Goal: Task Accomplishment & Management: Manage account settings

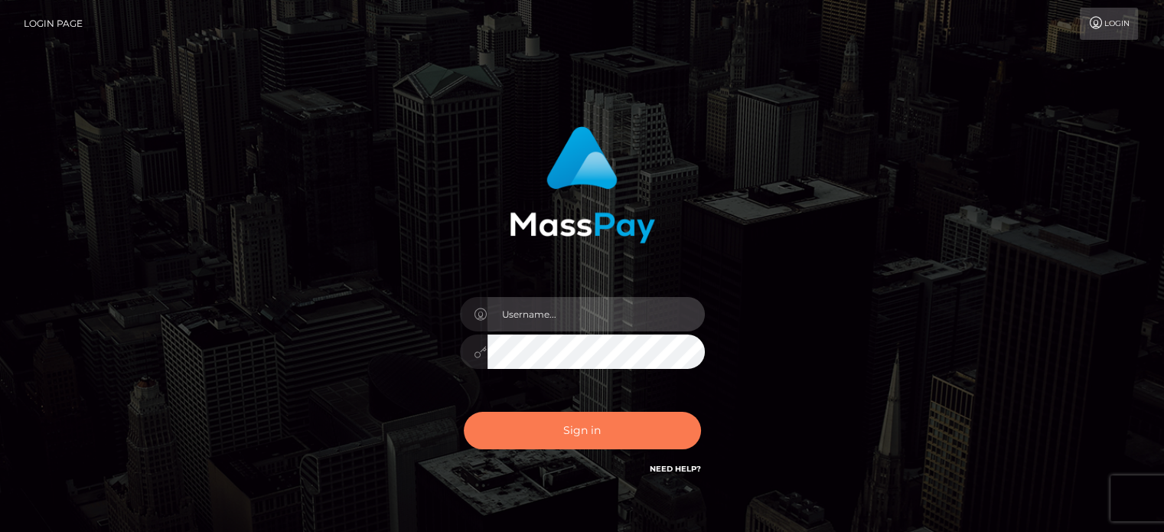
type input "kristy.ai"
click at [542, 440] on button "Sign in" at bounding box center [582, 430] width 237 height 37
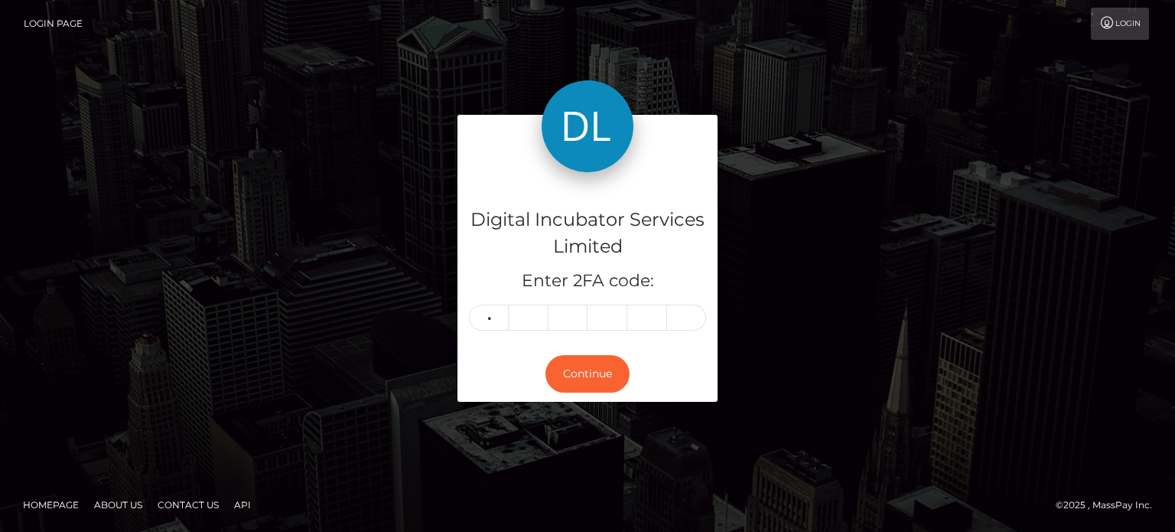
type input "8"
type input "4"
type input "1"
type input "6"
type input "9"
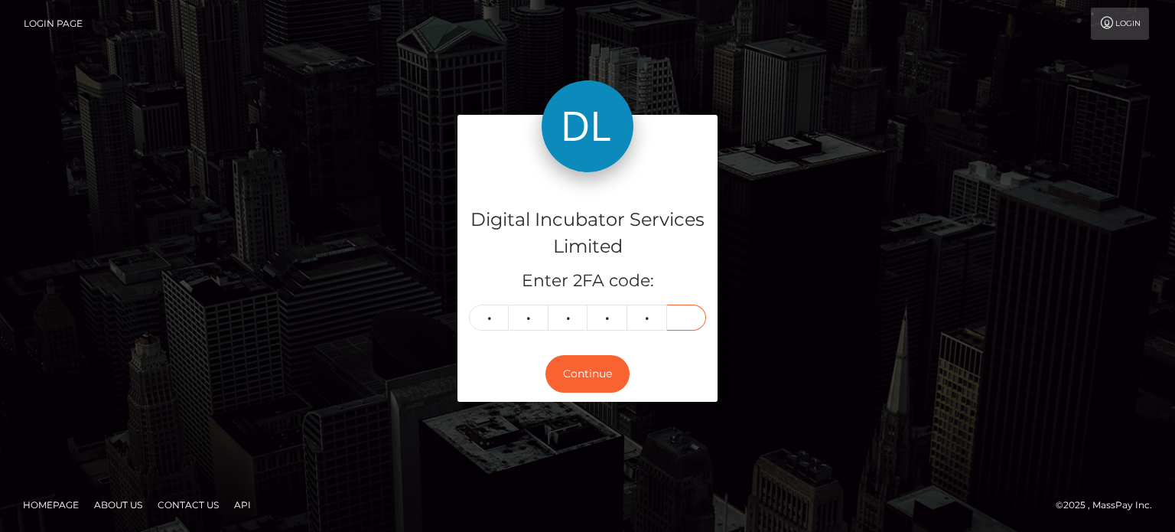
type input "2"
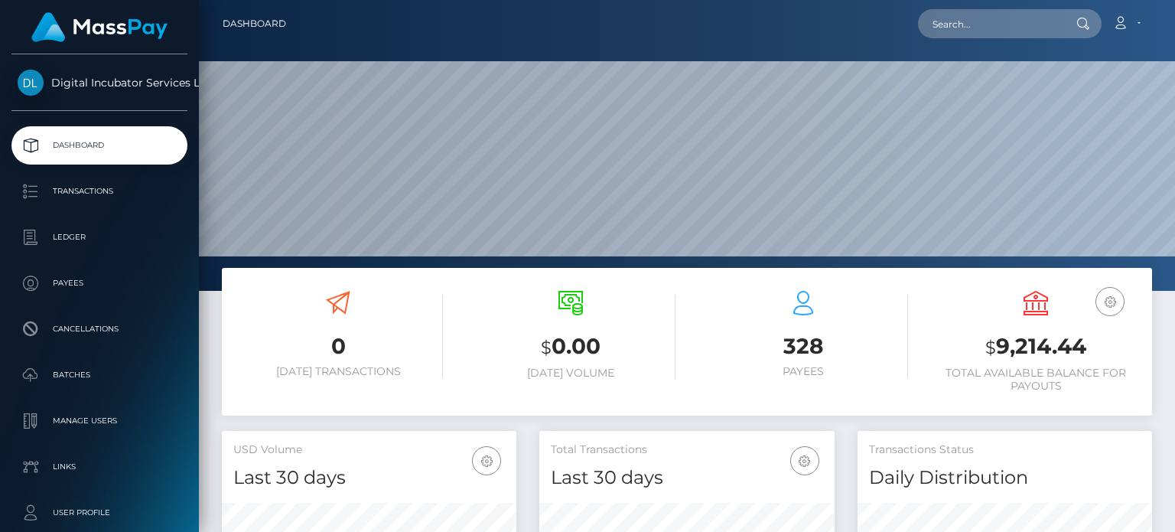
scroll to position [271, 294]
